Goal: Task Accomplishment & Management: Manage account settings

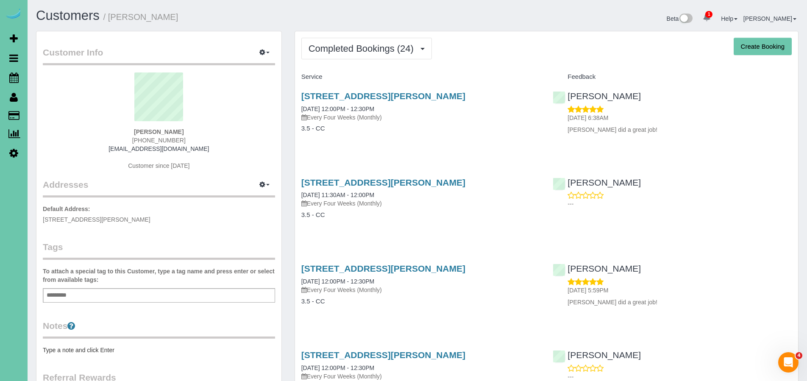
click at [727, 296] on div "07/01/2025 5:59PM Claudia did a great job!" at bounding box center [672, 292] width 239 height 29
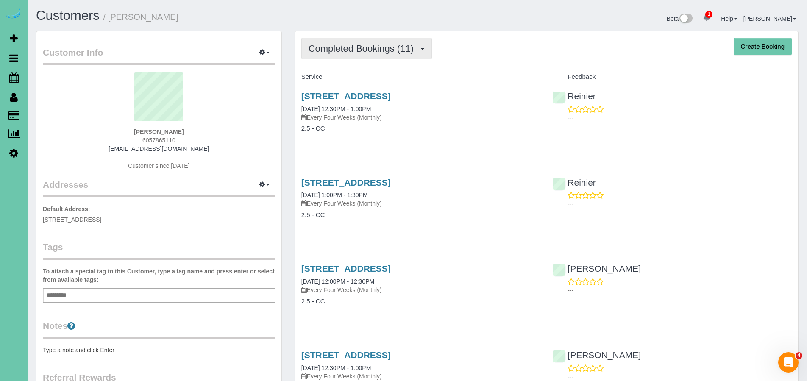
click at [372, 43] on span "Completed Bookings (11)" at bounding box center [362, 48] width 109 height 11
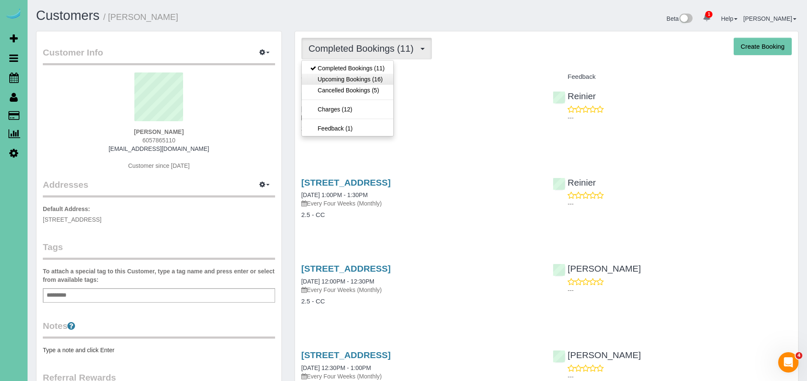
click at [352, 78] on link "Upcoming Bookings (16)" at bounding box center [348, 79] width 92 height 11
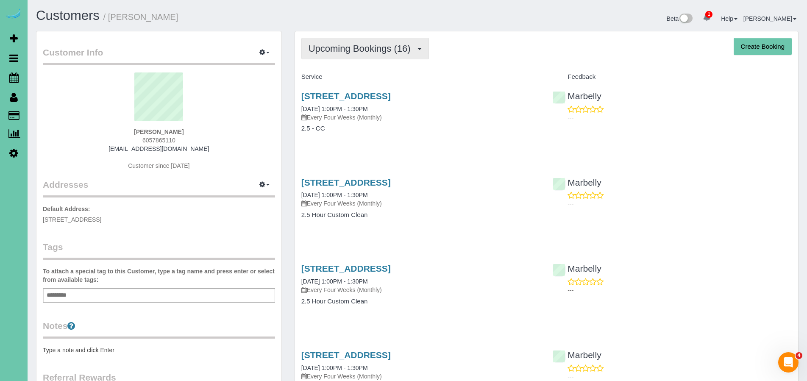
click at [359, 50] on span "Upcoming Bookings (16)" at bounding box center [361, 48] width 106 height 11
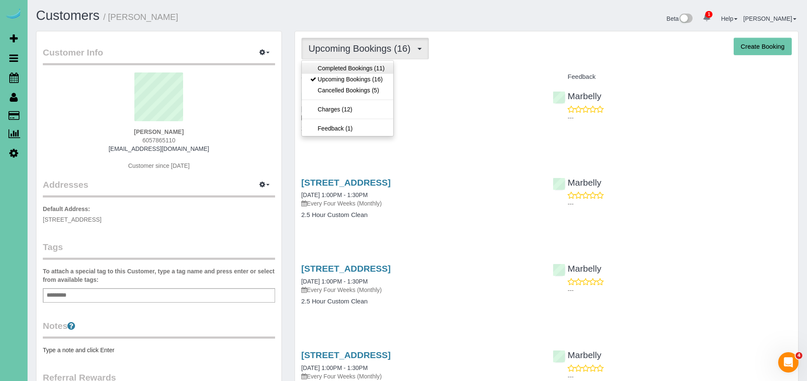
click at [356, 65] on link "Completed Bookings (11)" at bounding box center [348, 68] width 92 height 11
